Goal: Find specific fact: Find specific fact

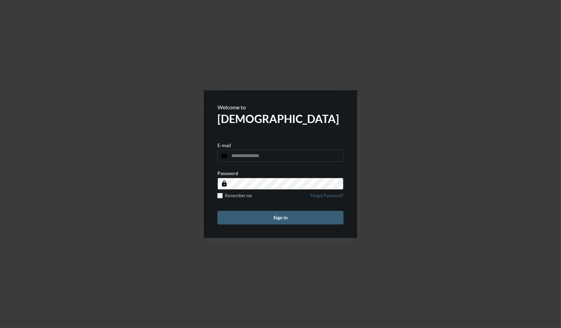
click at [251, 159] on input "email" at bounding box center [280, 156] width 126 height 12
type input "**********"
click at [217, 211] on button "Sign in" at bounding box center [280, 218] width 126 height 14
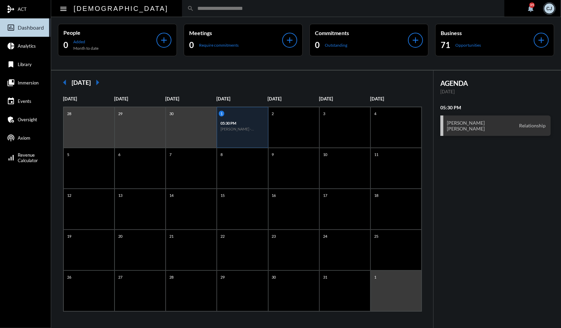
click at [207, 6] on input "text" at bounding box center [346, 8] width 305 height 6
type input "*"
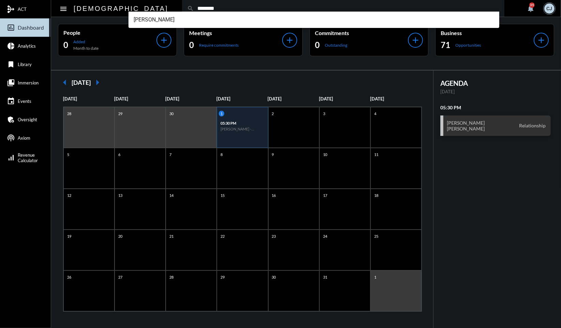
type input "********"
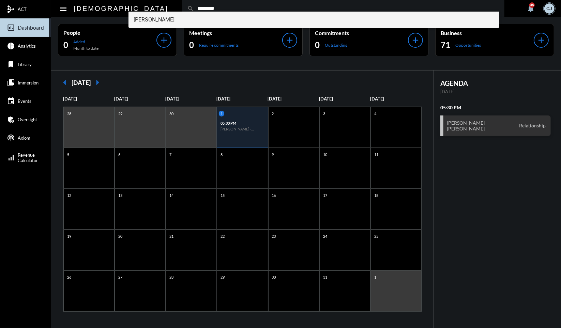
click at [188, 22] on span "Ian McDonald" at bounding box center [314, 20] width 360 height 16
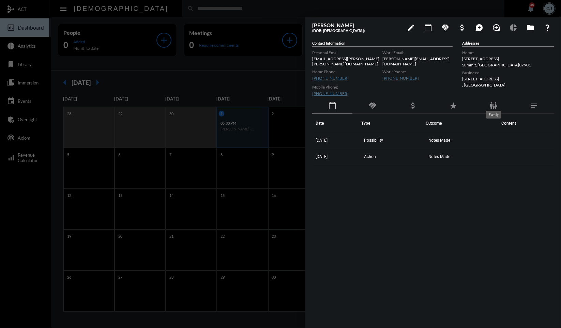
click at [492, 105] on mat-icon "family_restroom" at bounding box center [493, 106] width 8 height 8
click at [353, 139] on td "Patricia Piorkowski" at bounding box center [372, 141] width 121 height 16
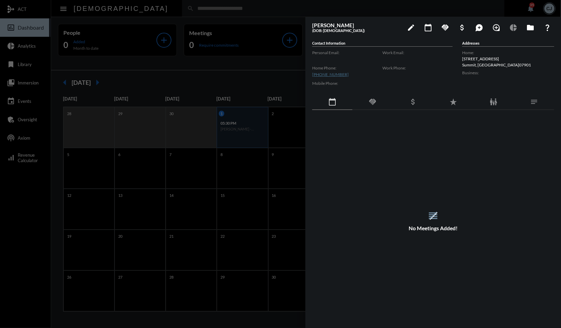
drag, startPoint x: 332, startPoint y: 25, endPoint x: 363, endPoint y: 26, distance: 30.7
click at [363, 26] on h3 "Patricia Piorkowski" at bounding box center [356, 25] width 89 height 6
copy h3 "Piorkowski"
